Goal: Use online tool/utility: Utilize a website feature to perform a specific function

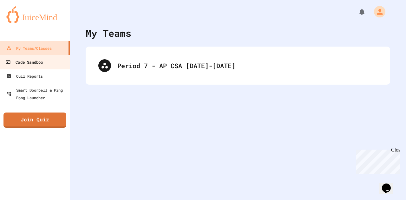
click at [44, 61] on link "Code Sandbox" at bounding box center [35, 62] width 72 height 14
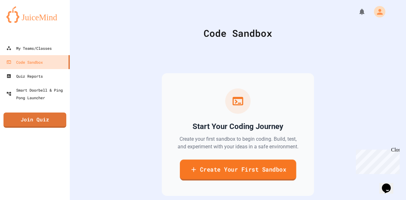
click at [225, 170] on link "Create Your First Sandbox" at bounding box center [238, 170] width 116 height 21
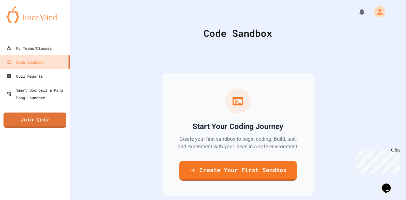
scroll to position [12, 0]
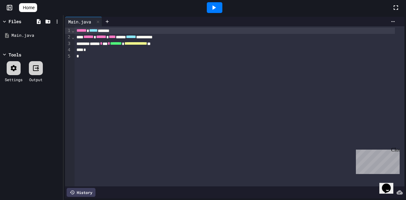
click at [164, 50] on div "*" at bounding box center [235, 50] width 320 height 6
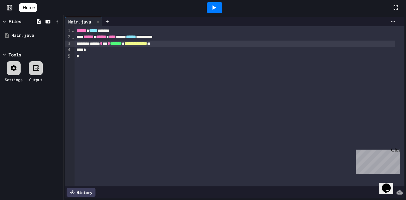
click at [147, 44] on span "**********" at bounding box center [135, 43] width 23 height 4
click at [216, 5] on icon at bounding box center [214, 8] width 8 height 8
